Goal: Information Seeking & Learning: Understand process/instructions

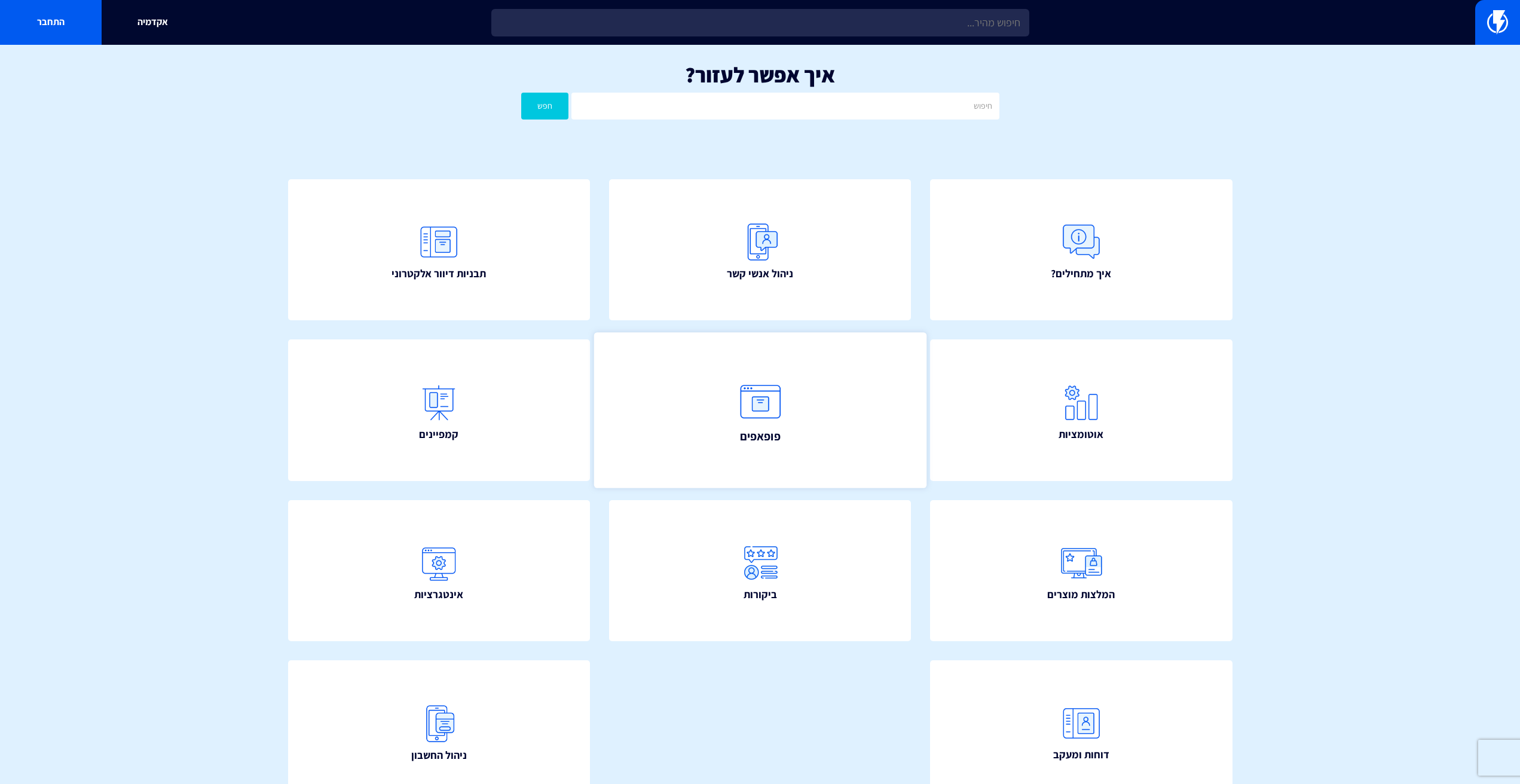
click at [725, 474] on link "פופאפים" at bounding box center [760, 410] width 332 height 156
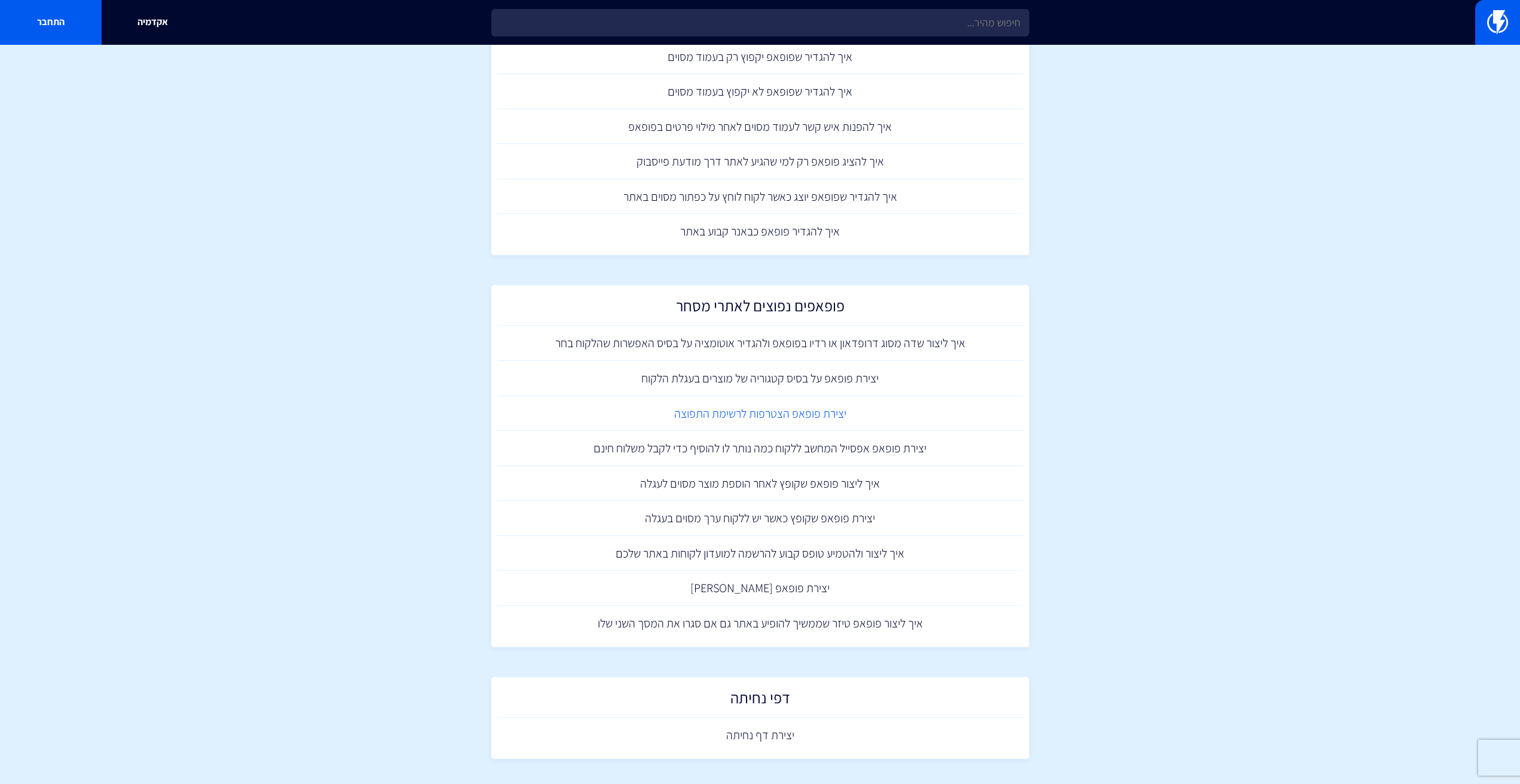
scroll to position [896, 0]
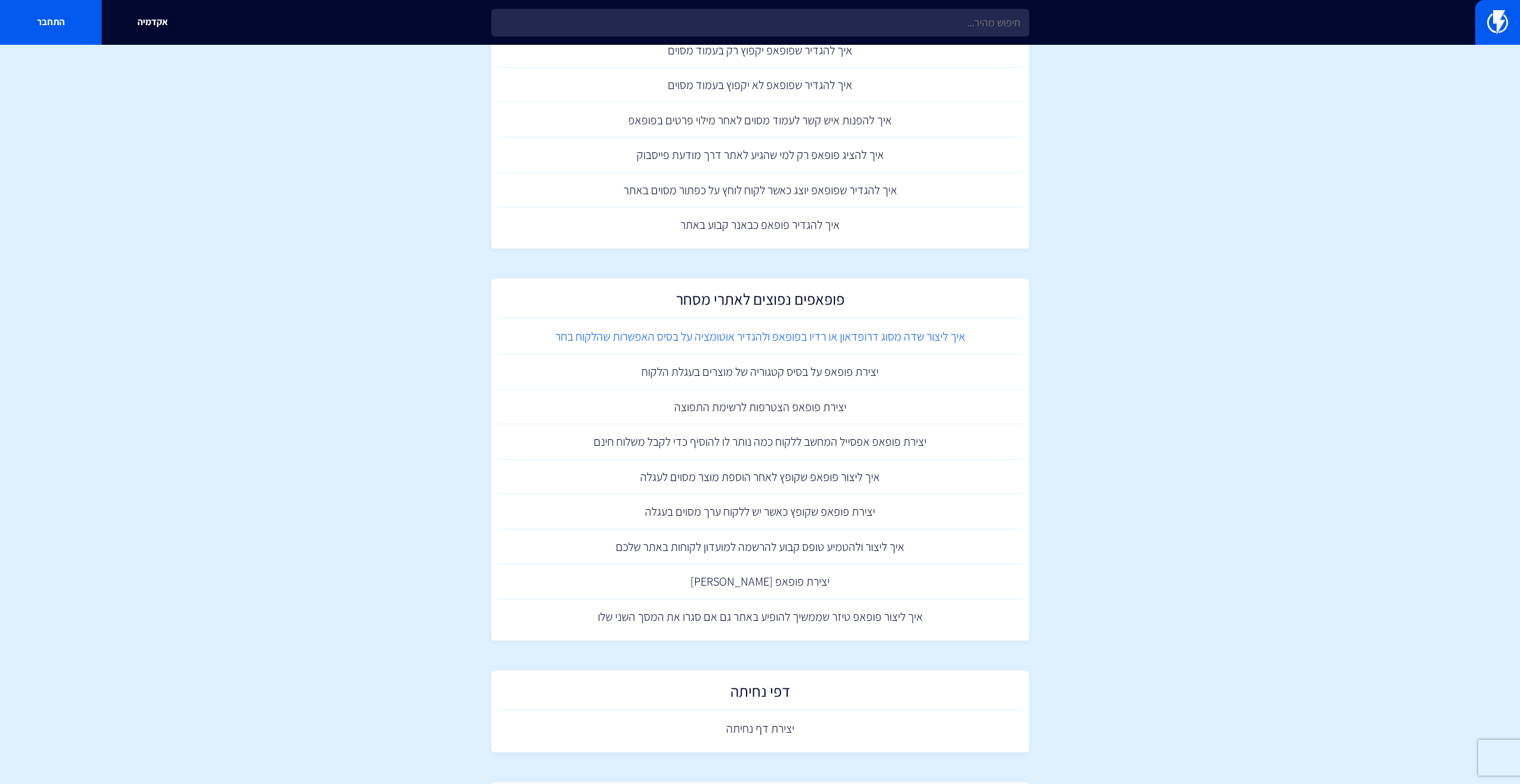
click at [909, 336] on link "איך ליצור שדה מסוג דרופדאון או רדיו בפופאפ ולהגדיר אוטומציה על בסיס האפשרות שהל…" at bounding box center [760, 337] width 526 height 35
